Goal: Task Accomplishment & Management: Complete application form

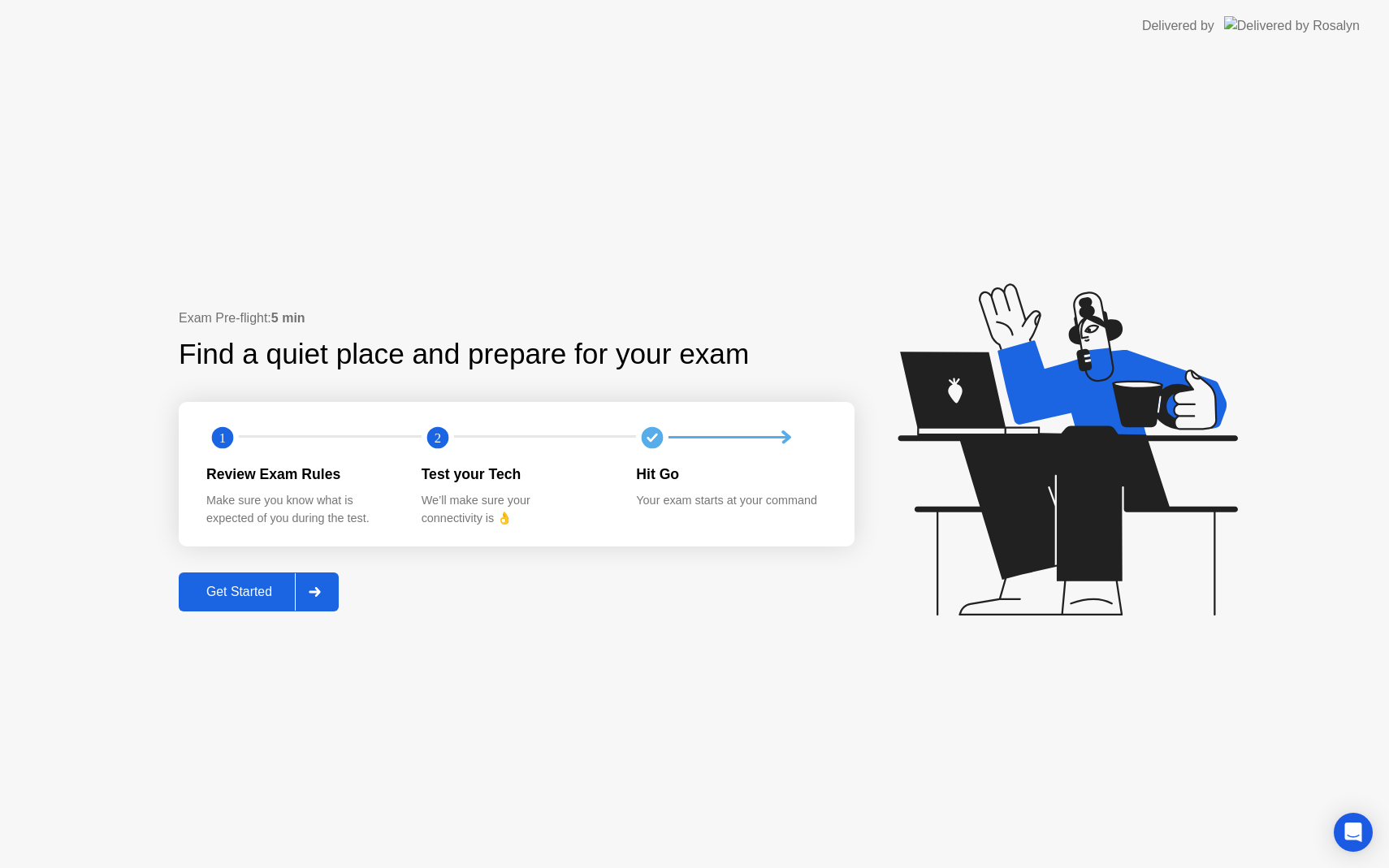
click at [258, 585] on div "Get Started" at bounding box center [239, 592] width 112 height 15
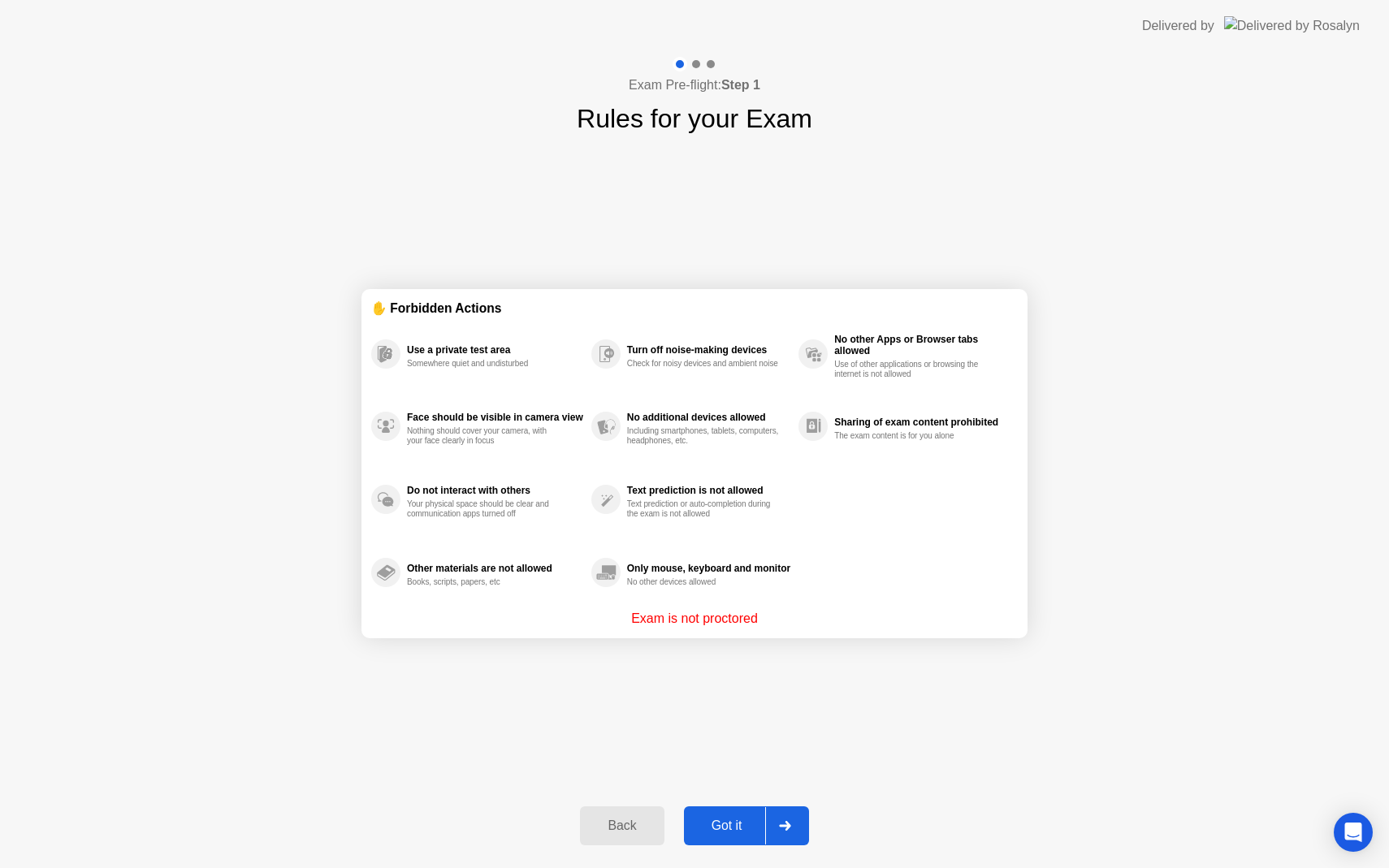
click at [724, 821] on div "Got it" at bounding box center [726, 827] width 76 height 15
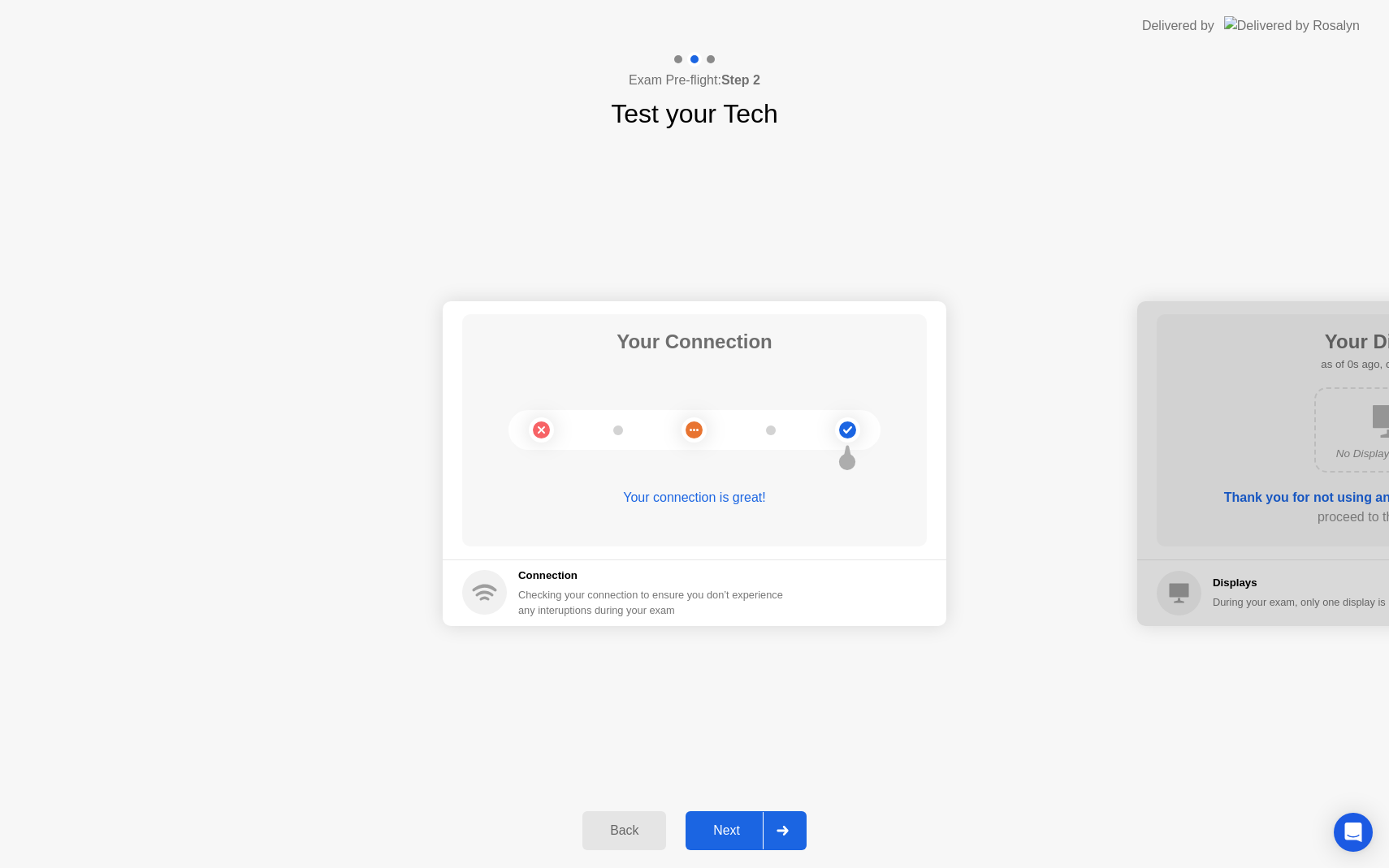
click at [728, 826] on div "Next" at bounding box center [726, 831] width 72 height 15
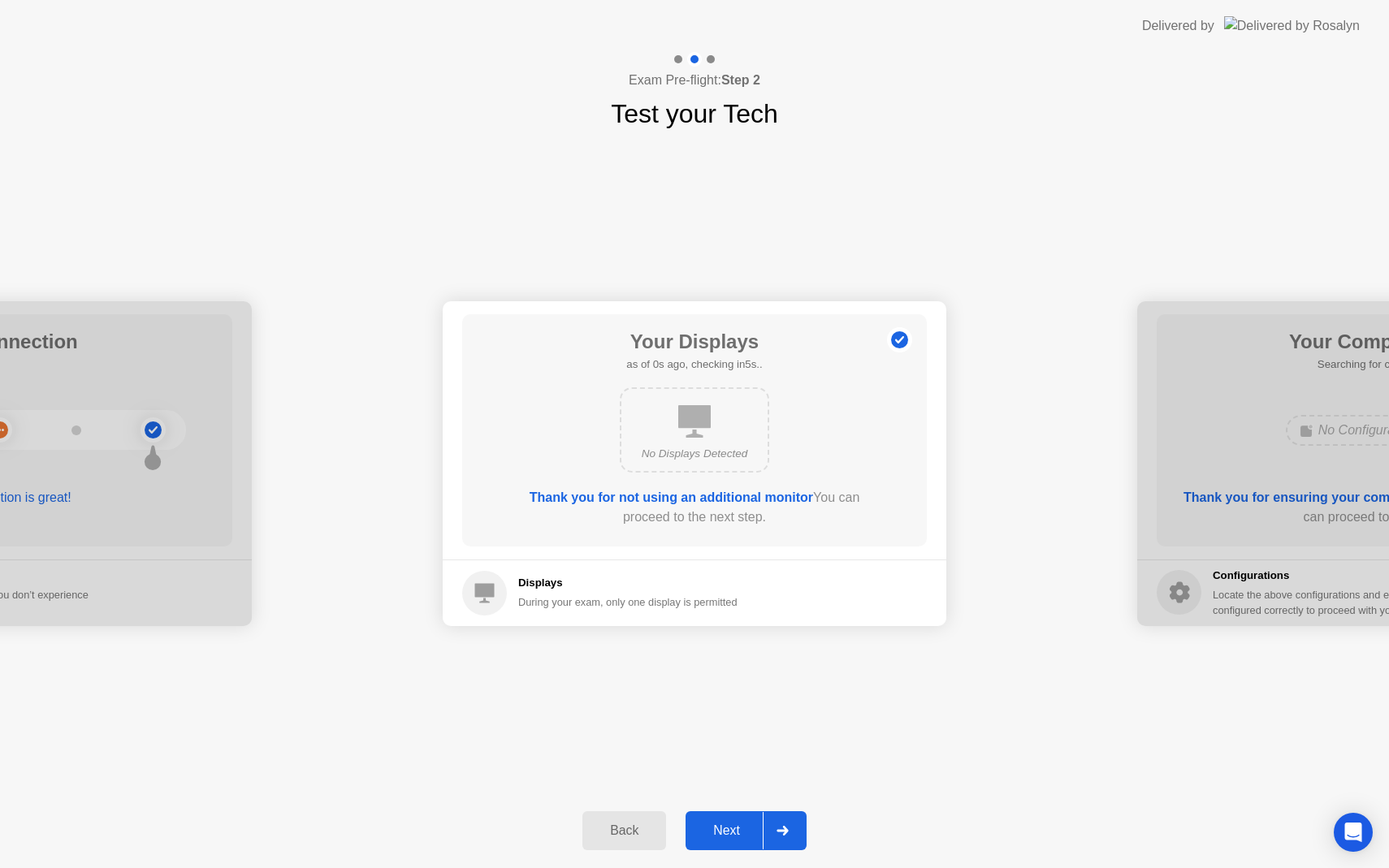
click at [728, 826] on div "Next" at bounding box center [726, 831] width 72 height 15
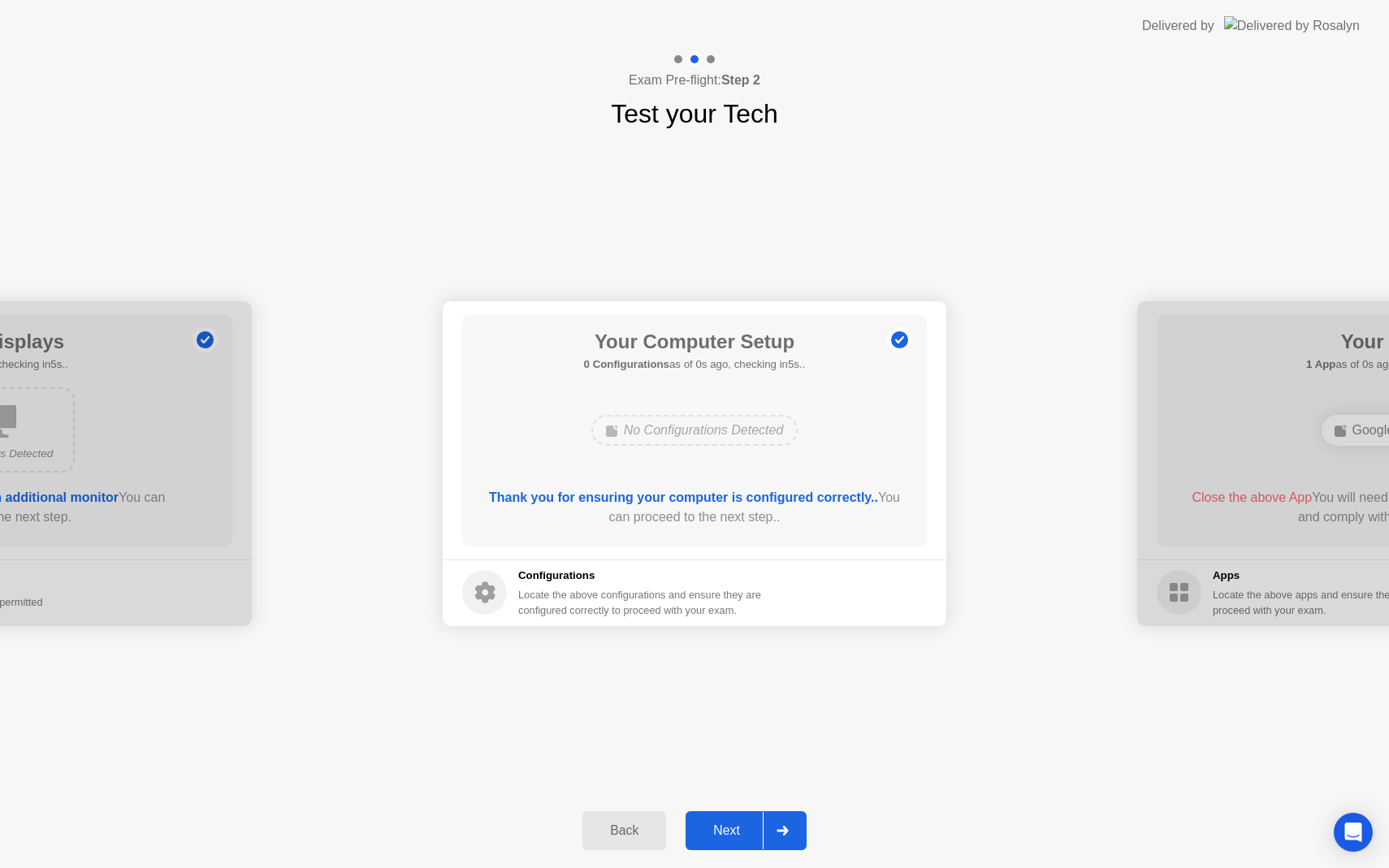
click at [728, 826] on div "Next" at bounding box center [726, 831] width 72 height 15
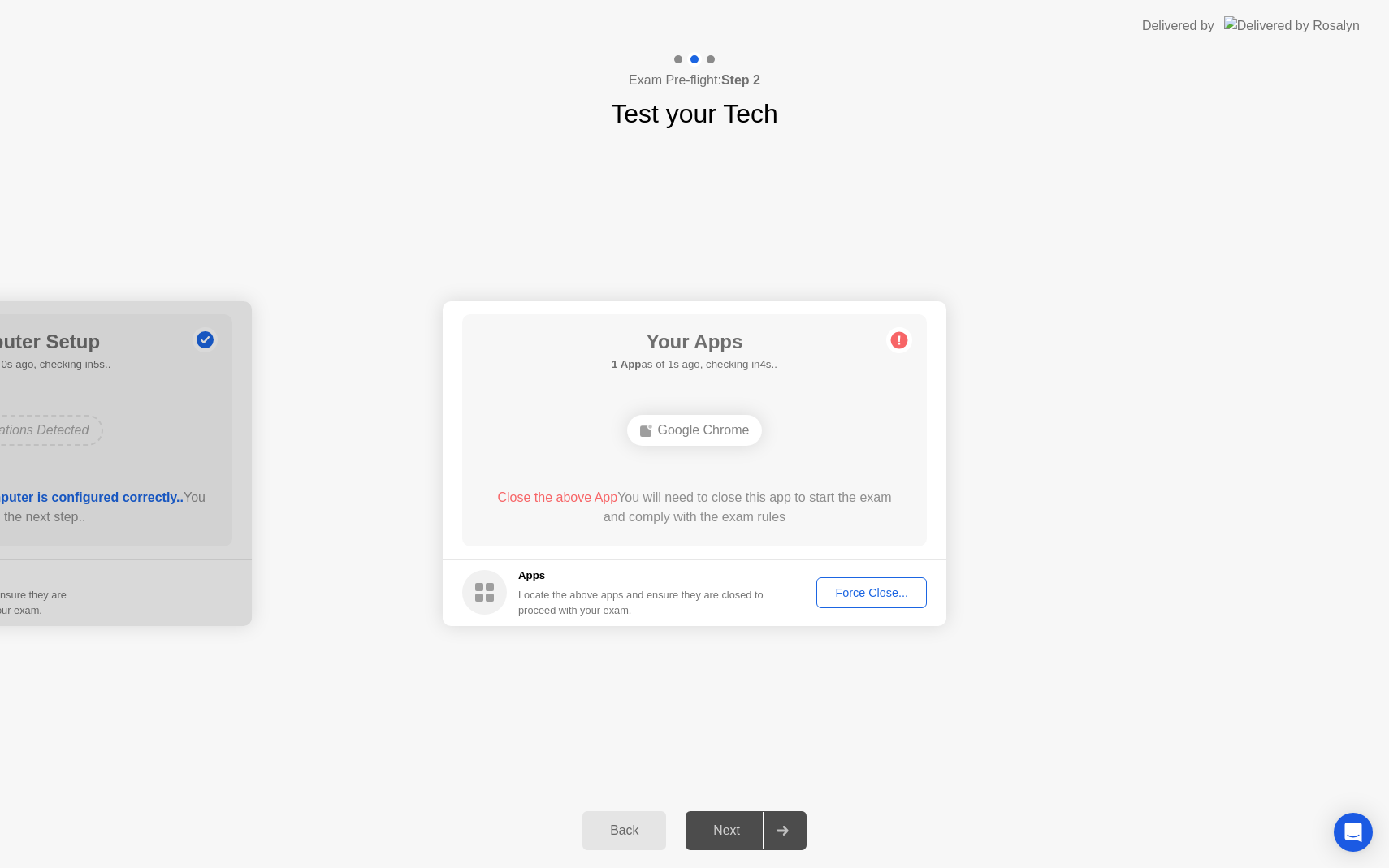
click at [842, 587] on div "Force Close..." at bounding box center [872, 593] width 99 height 13
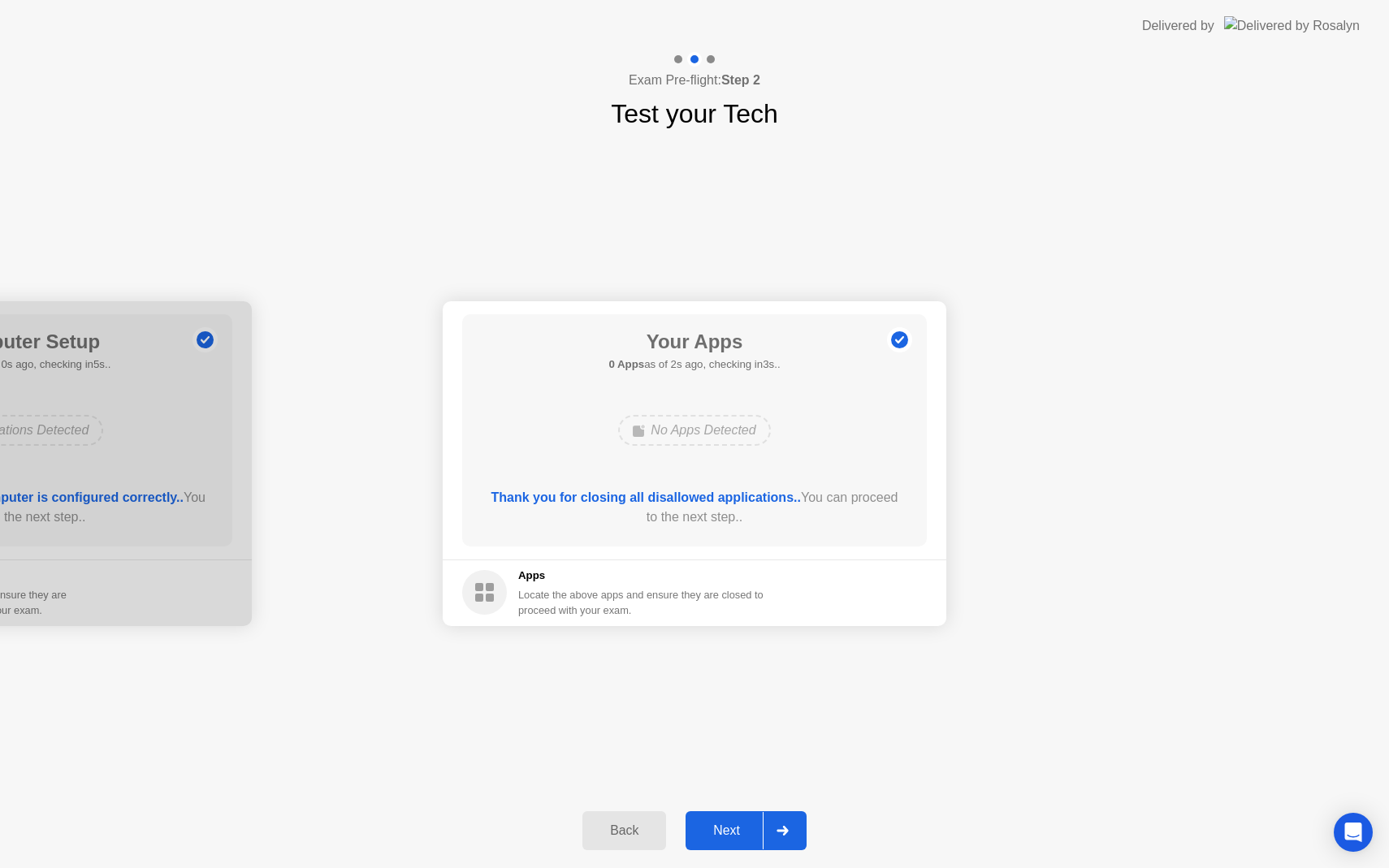
click at [735, 830] on div "Next" at bounding box center [726, 831] width 72 height 15
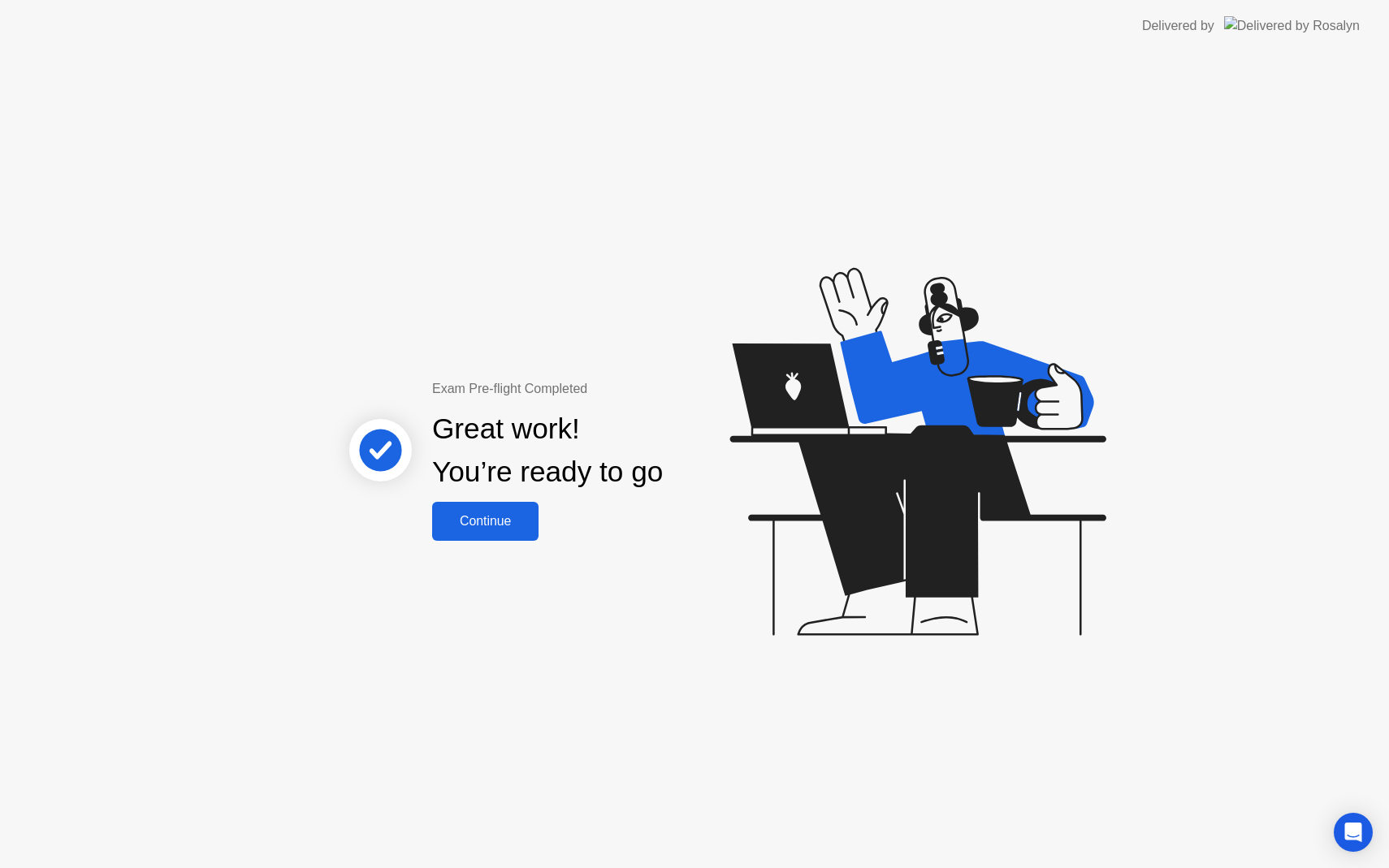
click at [511, 529] on div "Continue" at bounding box center [485, 522] width 97 height 15
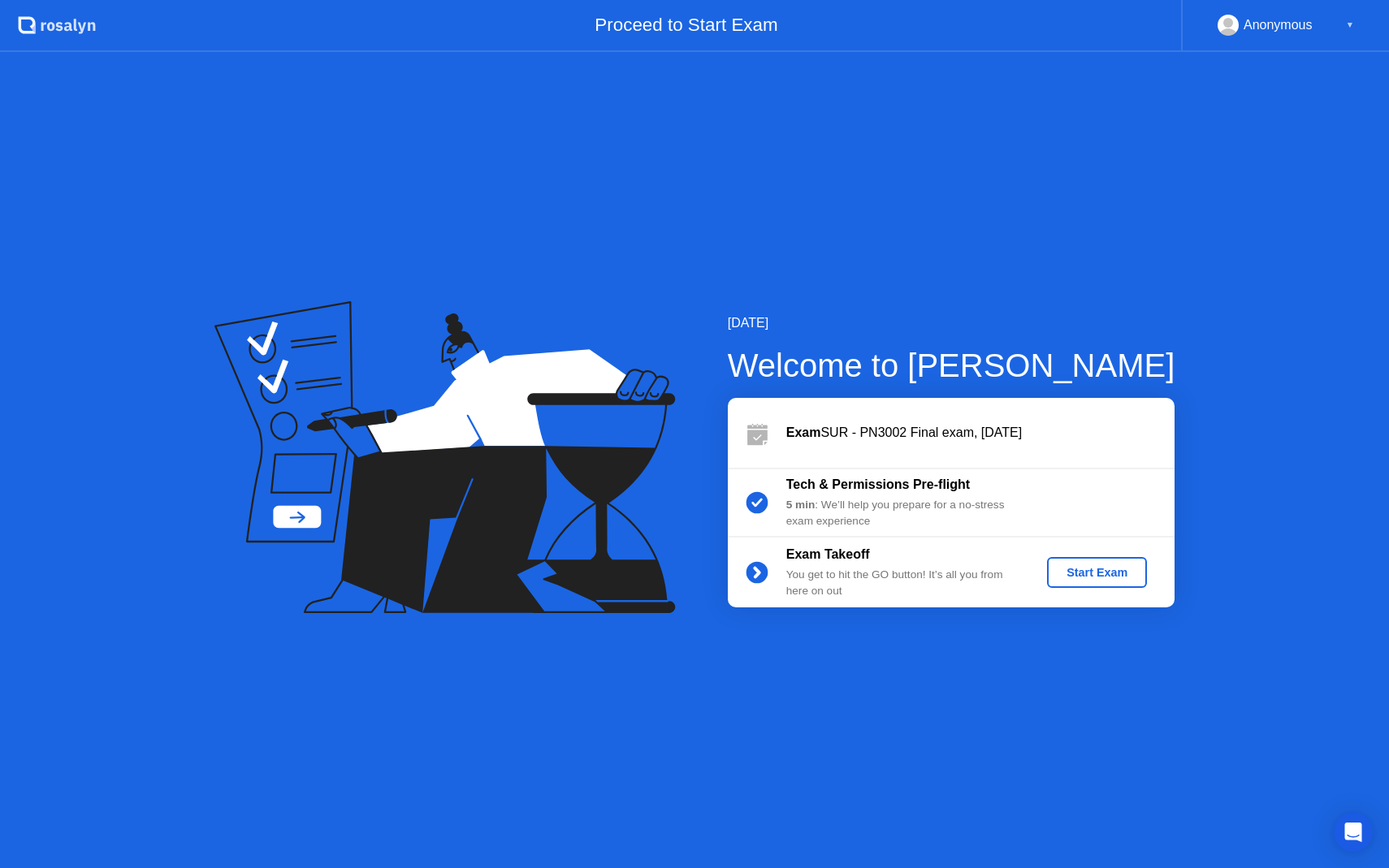
click at [1090, 578] on div "Start Exam" at bounding box center [1097, 573] width 87 height 13
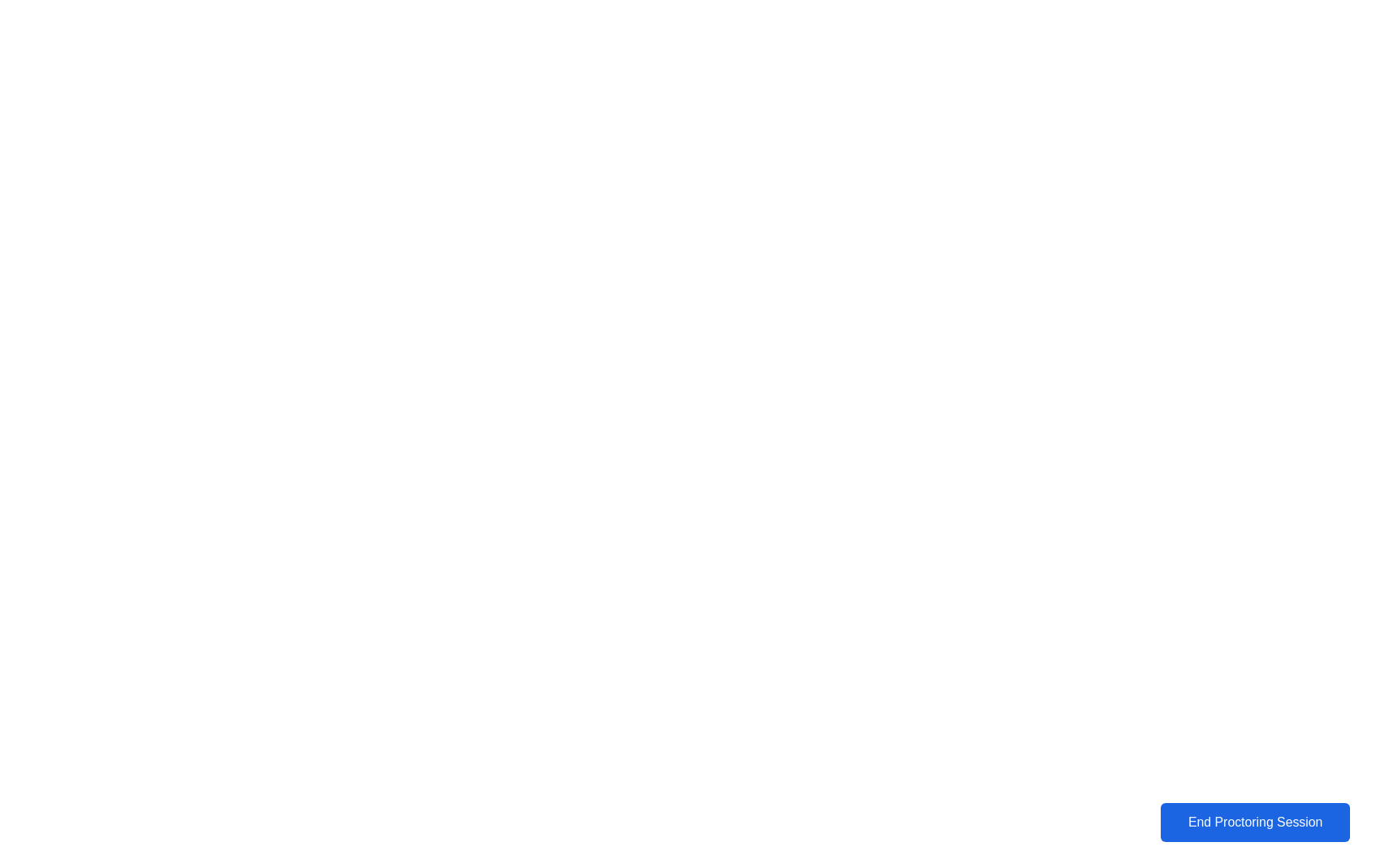
click at [1178, 816] on div "End Proctoring Session" at bounding box center [1255, 823] width 180 height 15
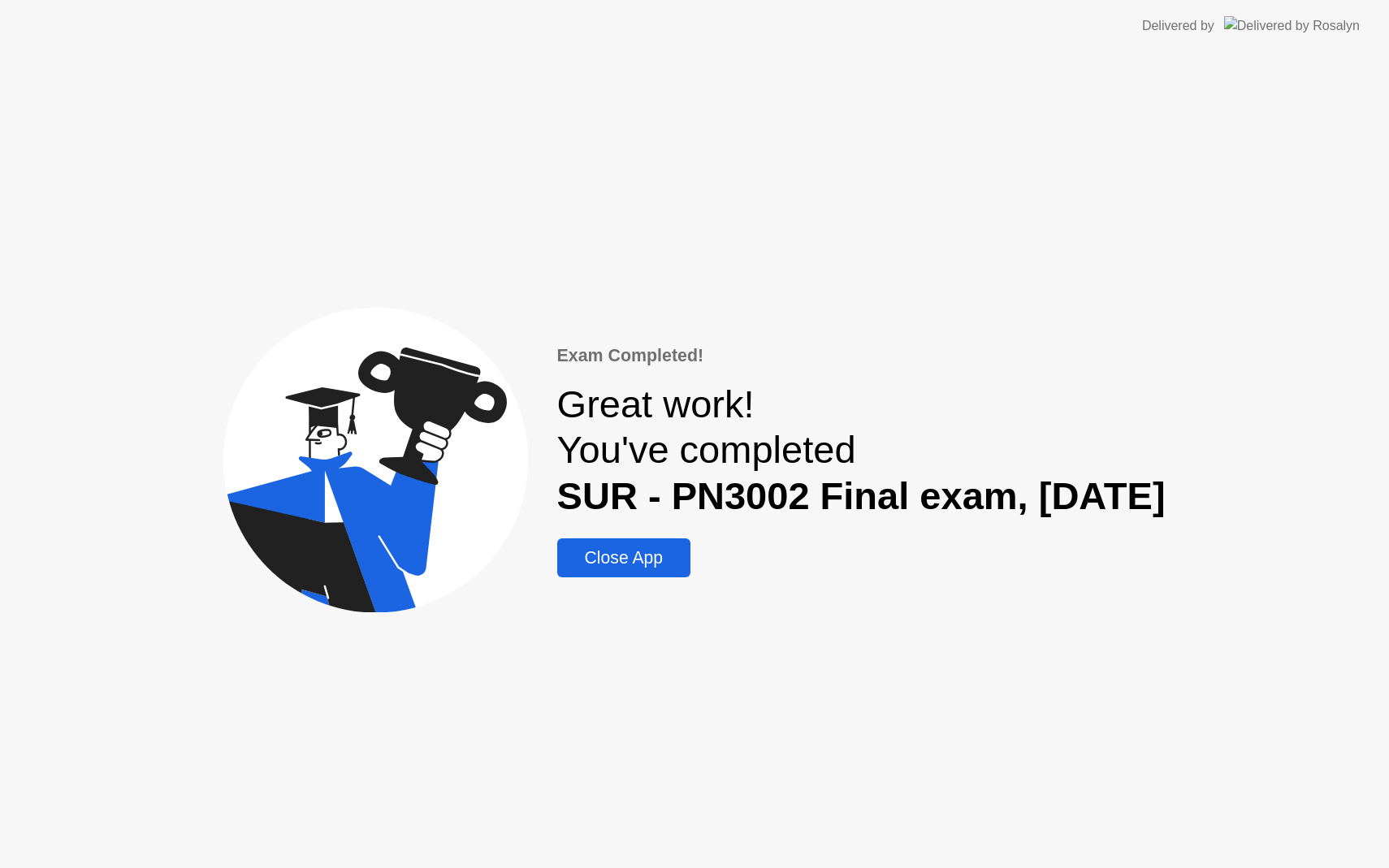
click at [595, 548] on div "Close App" at bounding box center [624, 558] width 124 height 20
